Goal: Task Accomplishment & Management: Manage account settings

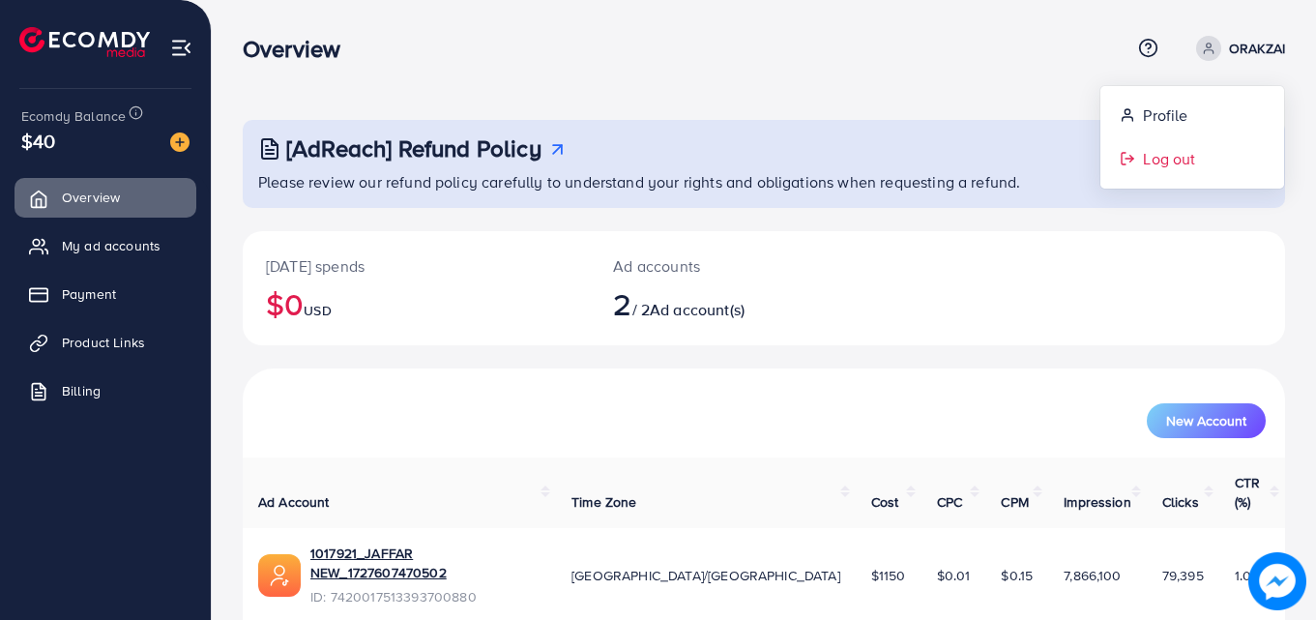
click at [1187, 162] on span "Log out" at bounding box center [1169, 158] width 52 height 23
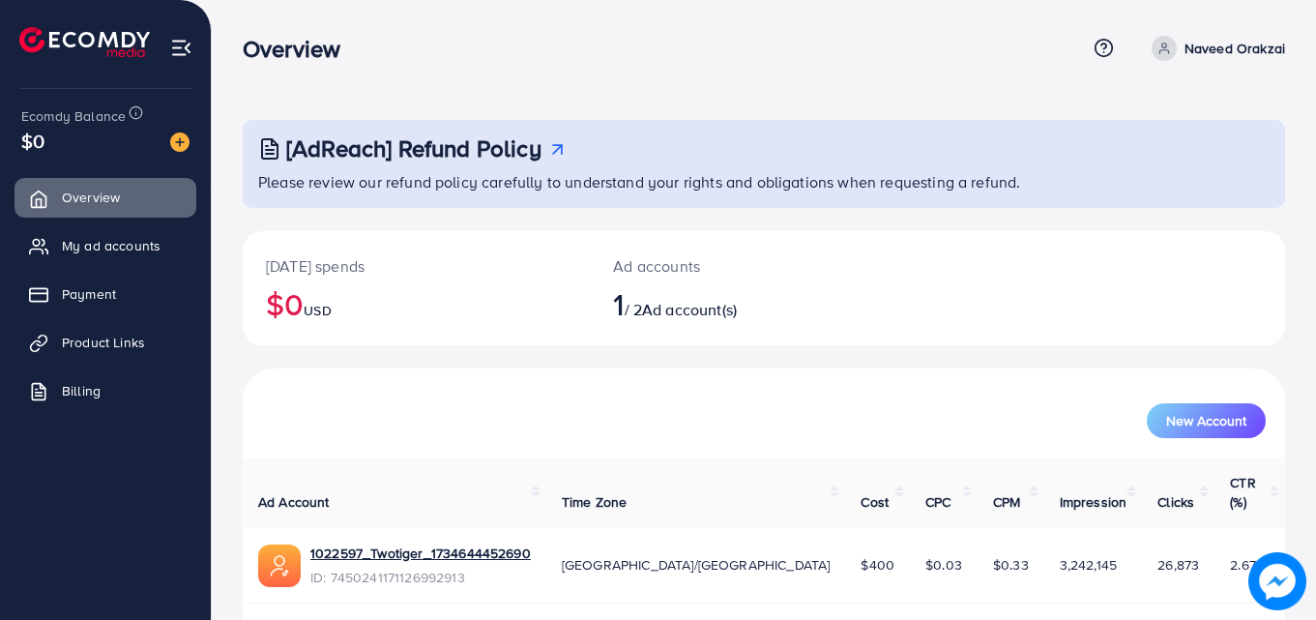
scroll to position [45, 0]
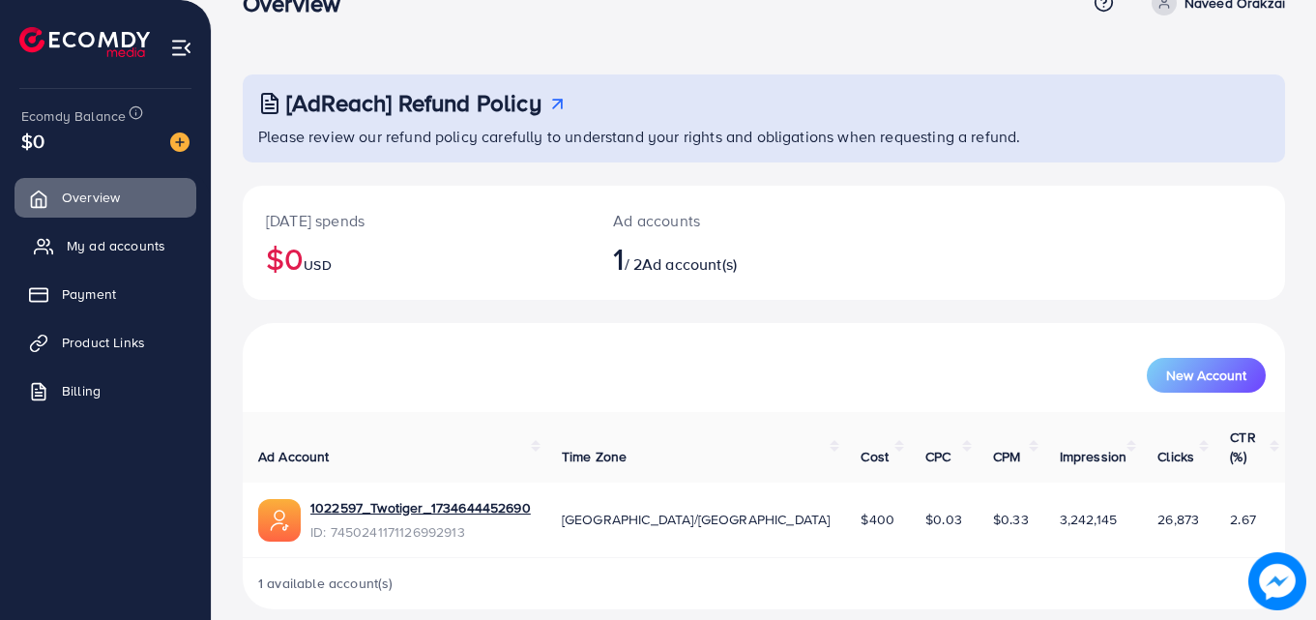
click at [120, 236] on span "My ad accounts" at bounding box center [116, 245] width 99 height 19
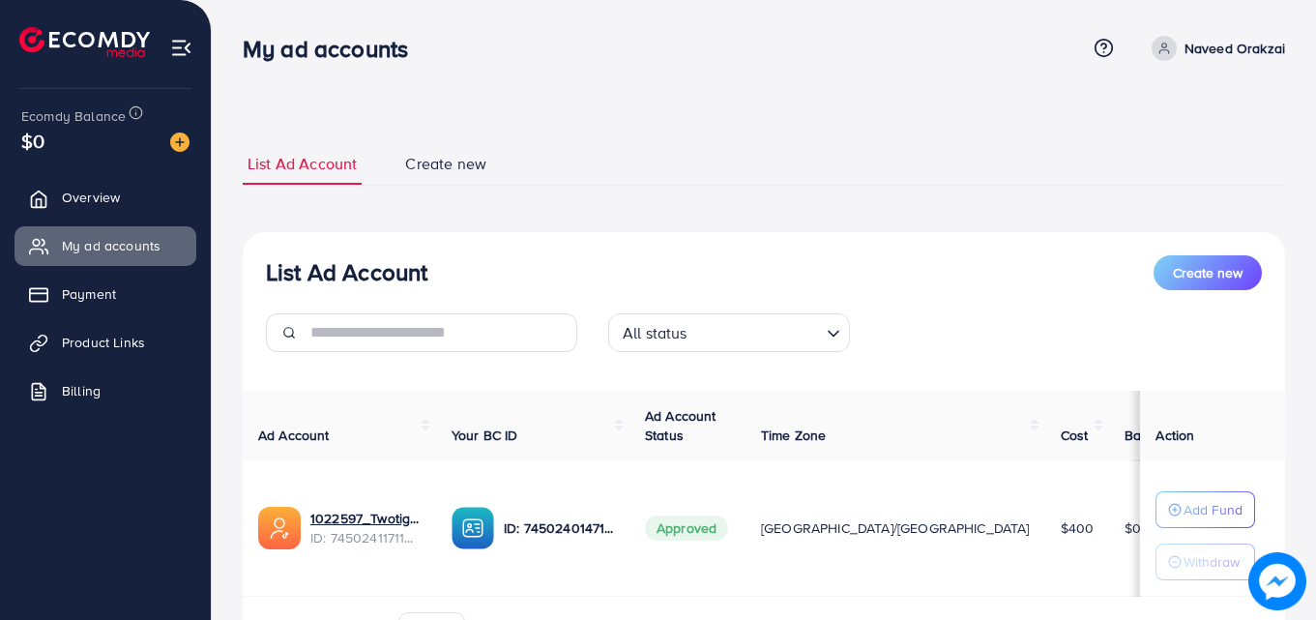
scroll to position [116, 0]
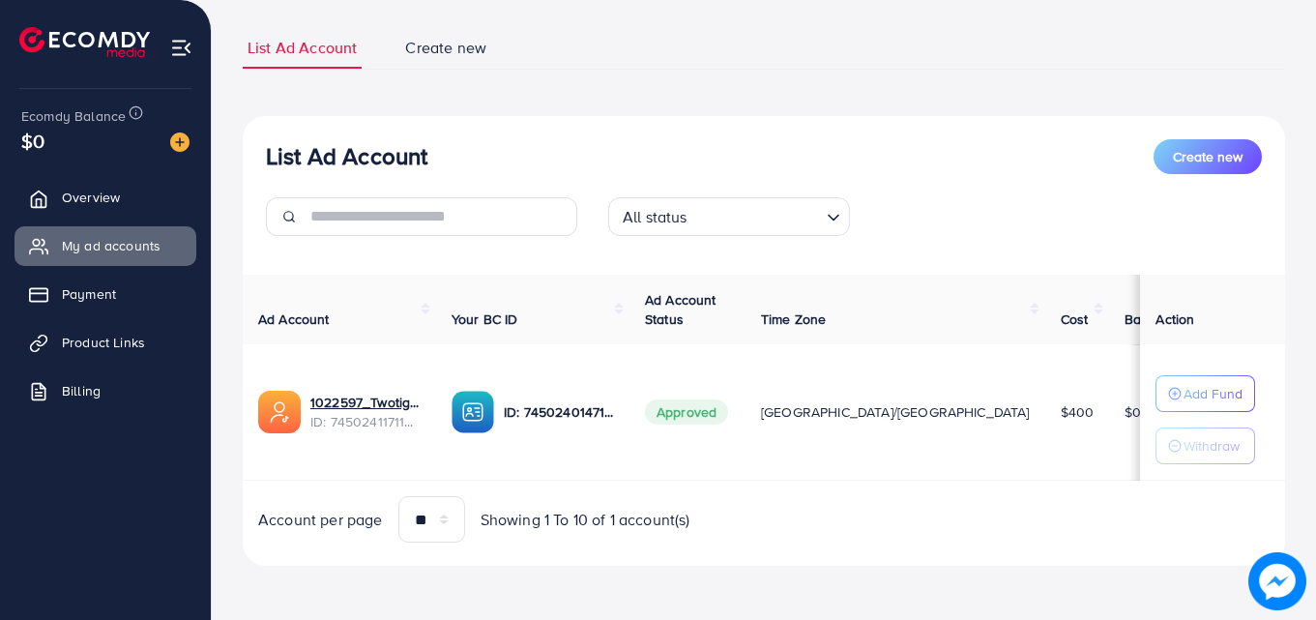
drag, startPoint x: 940, startPoint y: 412, endPoint x: 1002, endPoint y: 415, distance: 62.9
click at [1002, 415] on tr "1022597_Twotiger_1734644452690 ID: 7450241171126992913 ID: 7450240147162939409 …" at bounding box center [789, 412] width 1093 height 136
click at [923, 379] on td "[GEOGRAPHIC_DATA]/[GEOGRAPHIC_DATA]" at bounding box center [895, 412] width 300 height 136
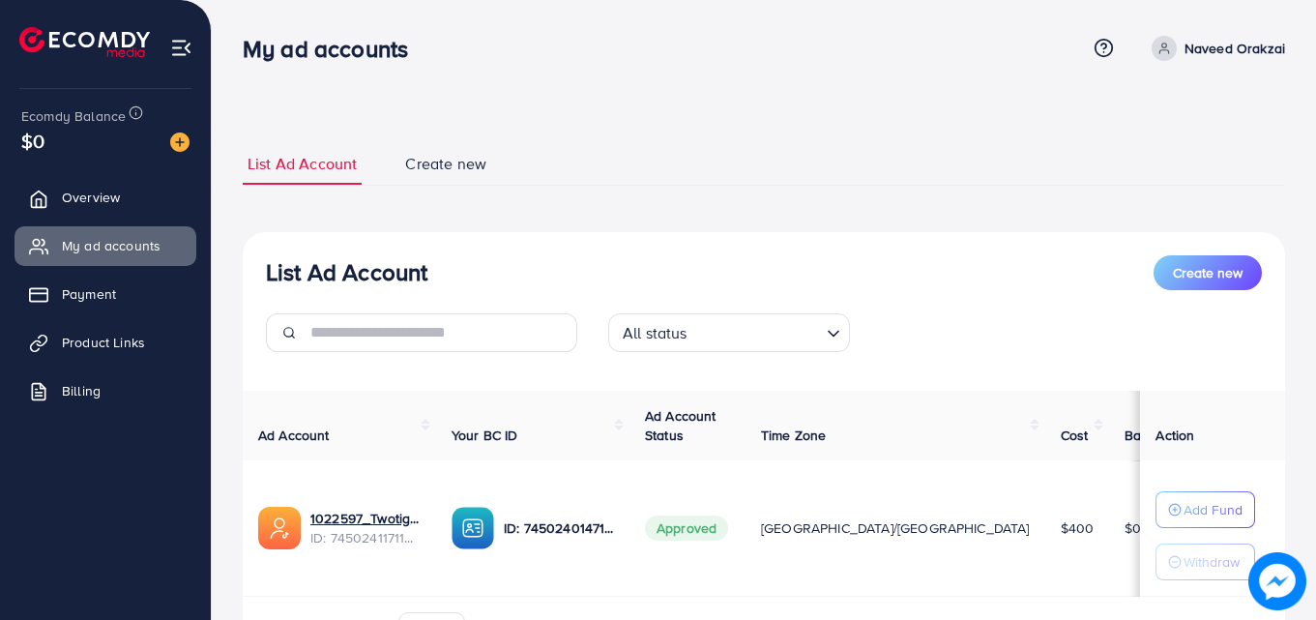
click at [1201, 48] on p "Naveed Orakzai" at bounding box center [1234, 48] width 101 height 23
click at [1147, 167] on span "Log out" at bounding box center [1169, 158] width 52 height 23
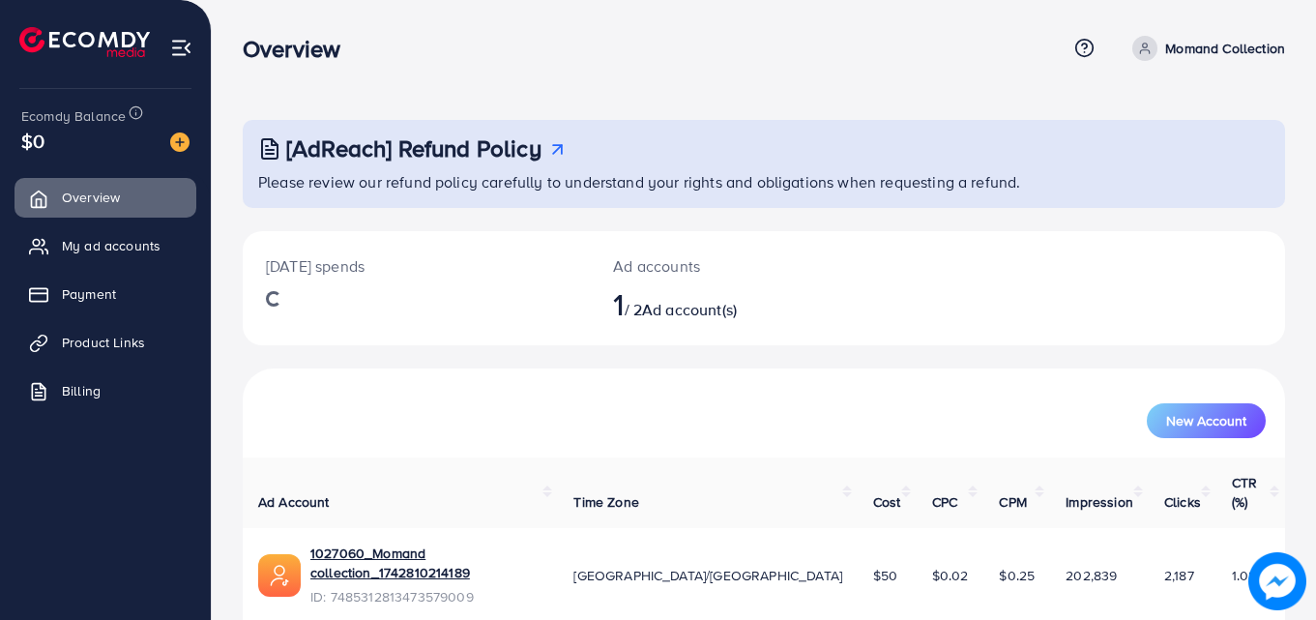
click at [1200, 30] on div "Overview Help Center Contact Support Term and policy About Us Momand Collection…" at bounding box center [764, 48] width 1042 height 52
click at [1198, 41] on p "Momand Collection" at bounding box center [1225, 48] width 120 height 23
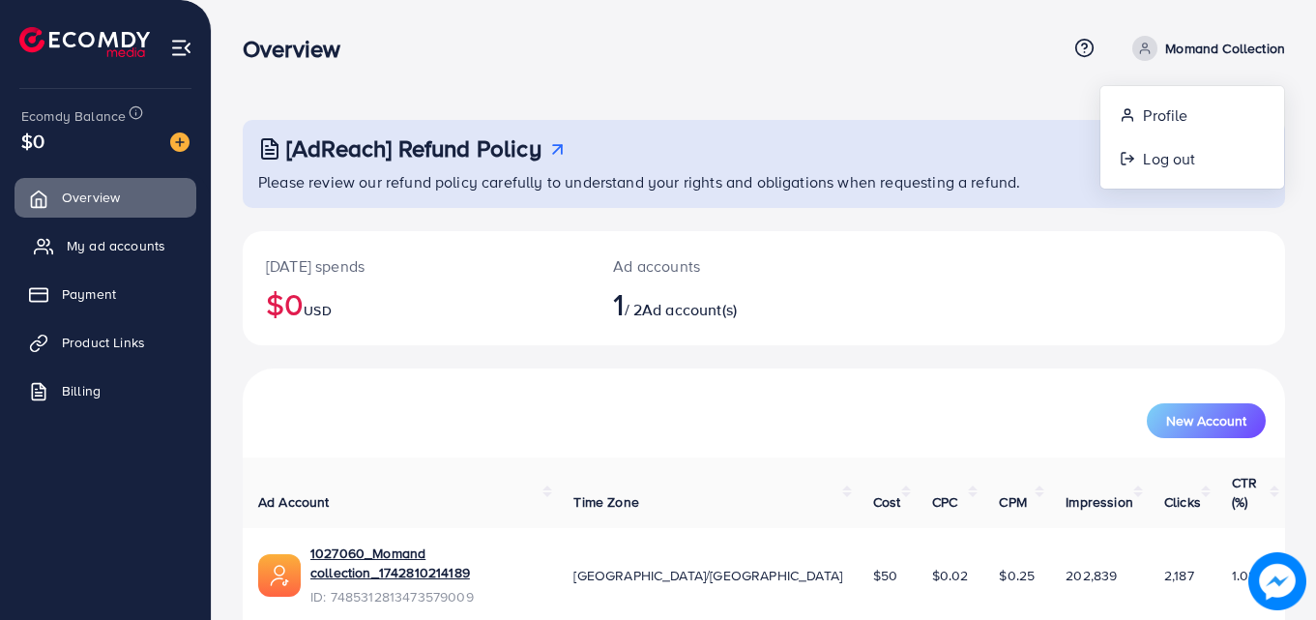
click at [147, 251] on span "My ad accounts" at bounding box center [116, 245] width 99 height 19
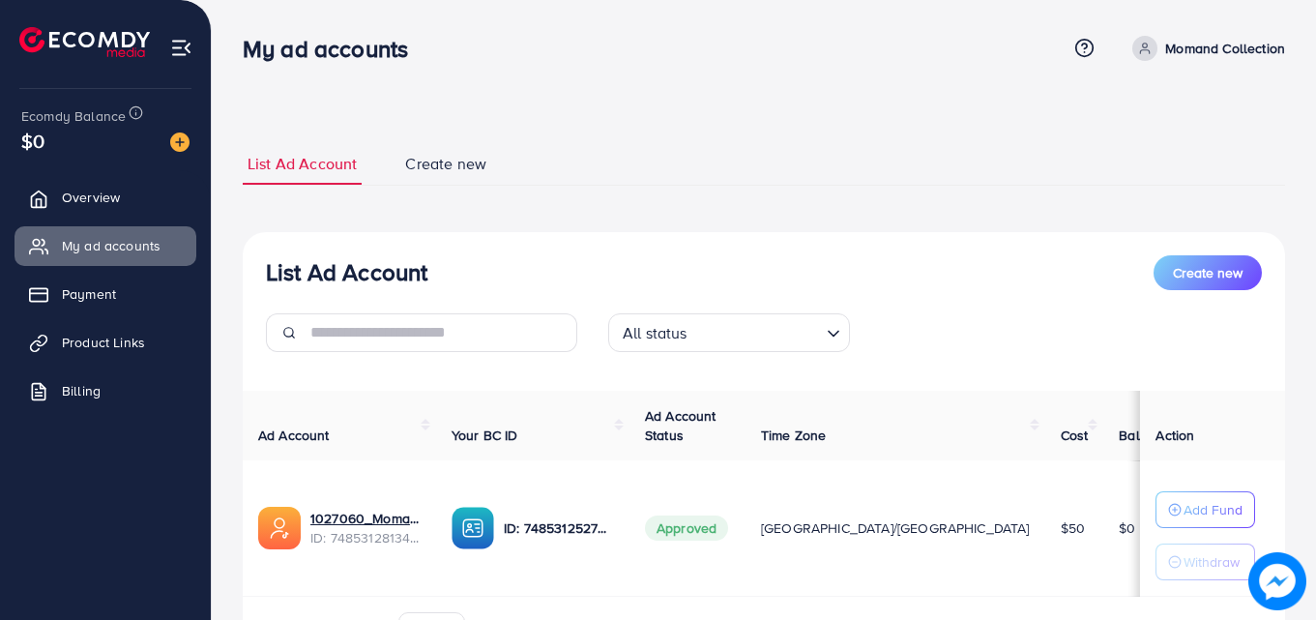
scroll to position [97, 0]
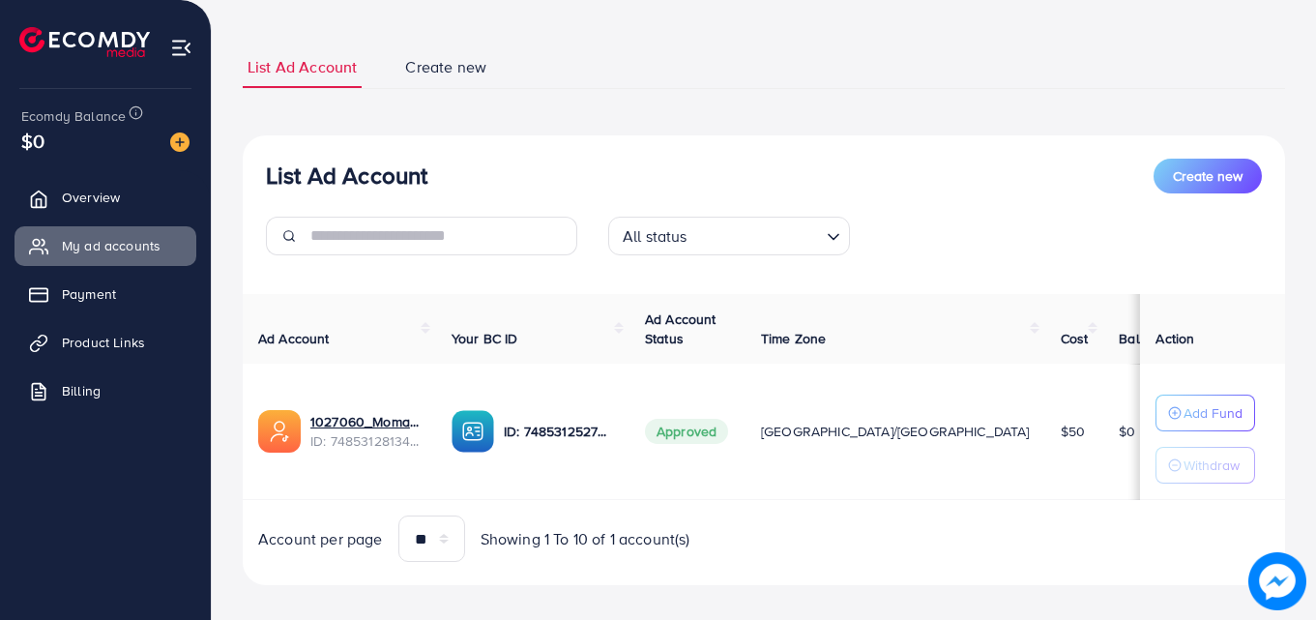
drag, startPoint x: 997, startPoint y: 435, endPoint x: 955, endPoint y: 435, distance: 41.6
click at [1045, 435] on td "$50" at bounding box center [1074, 431] width 59 height 136
click at [1045, 418] on td "$50" at bounding box center [1074, 431] width 59 height 136
click at [637, 161] on div "List Ad Account Create new" at bounding box center [764, 176] width 996 height 35
